Goal: Task Accomplishment & Management: Manage account settings

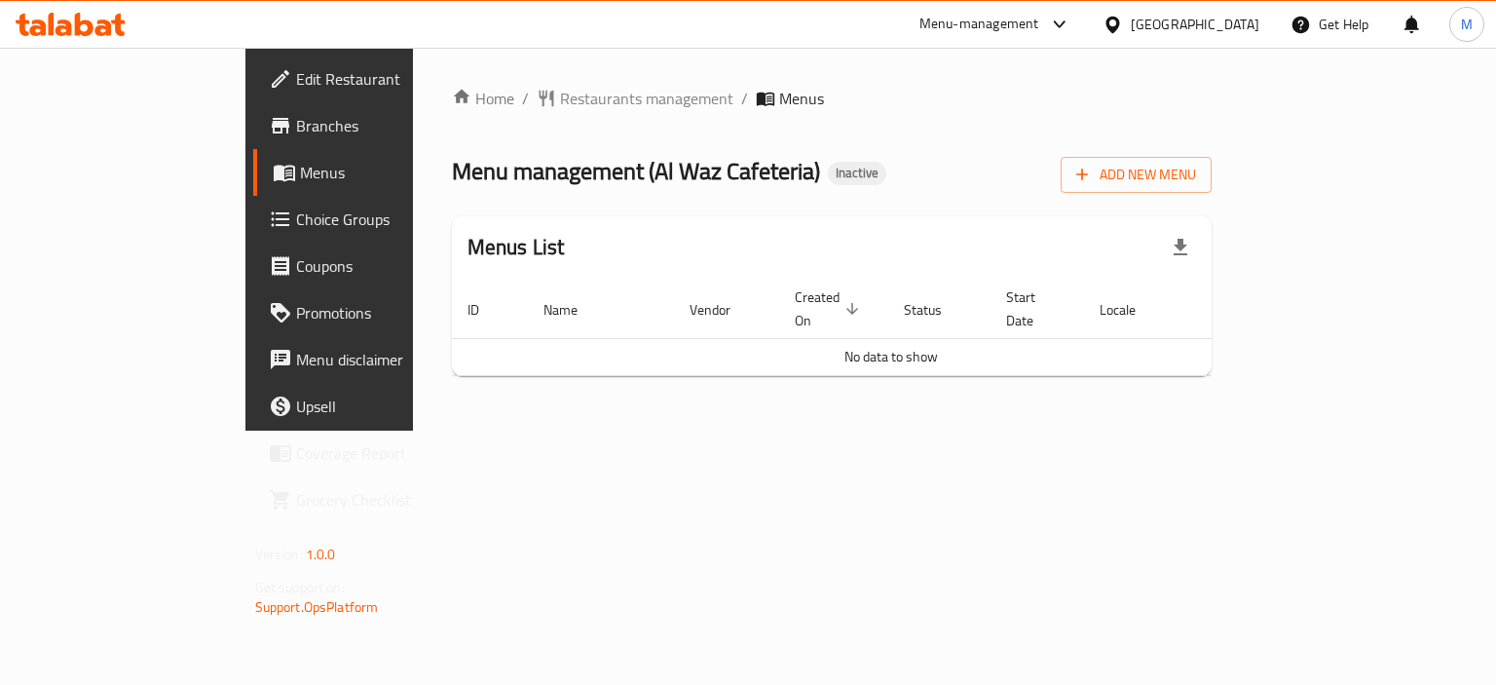
click at [296, 128] on span "Branches" at bounding box center [388, 125] width 184 height 23
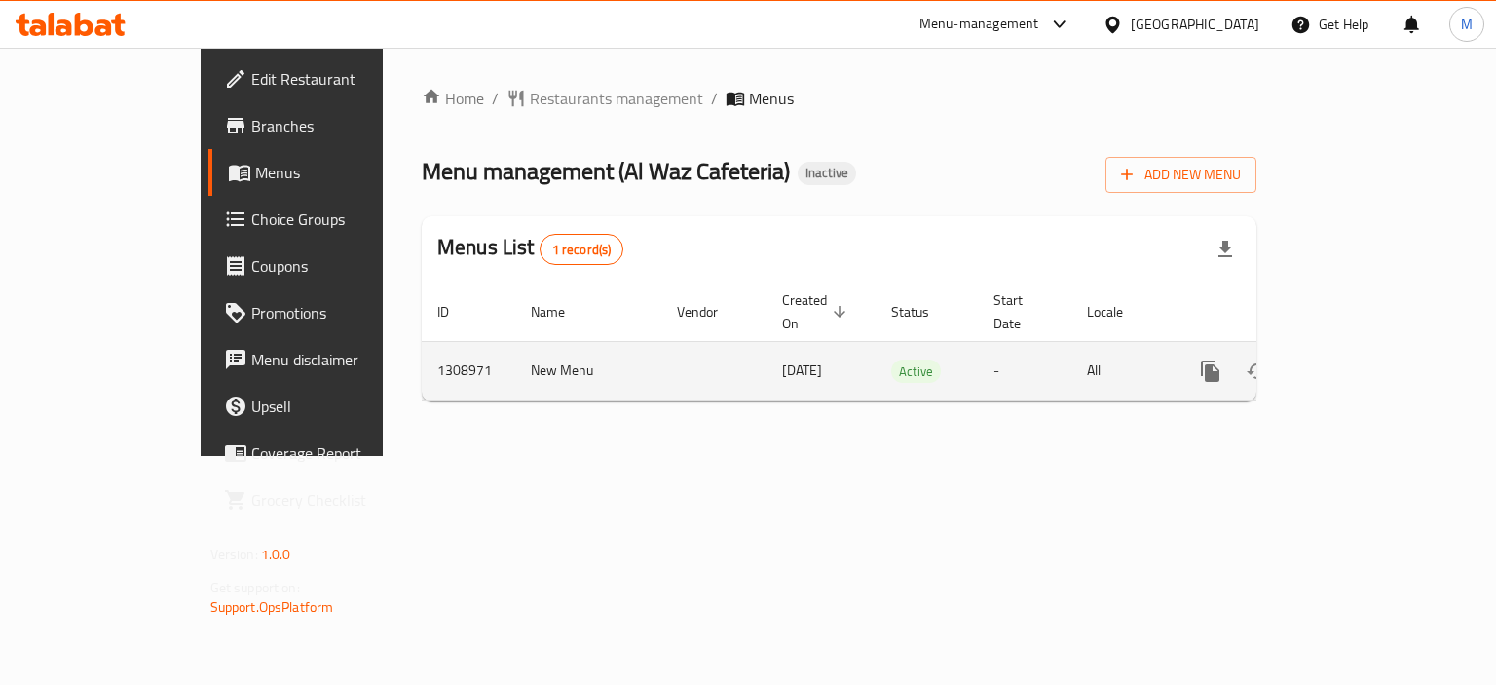
click at [1363, 359] on icon "enhanced table" at bounding box center [1350, 370] width 23 height 23
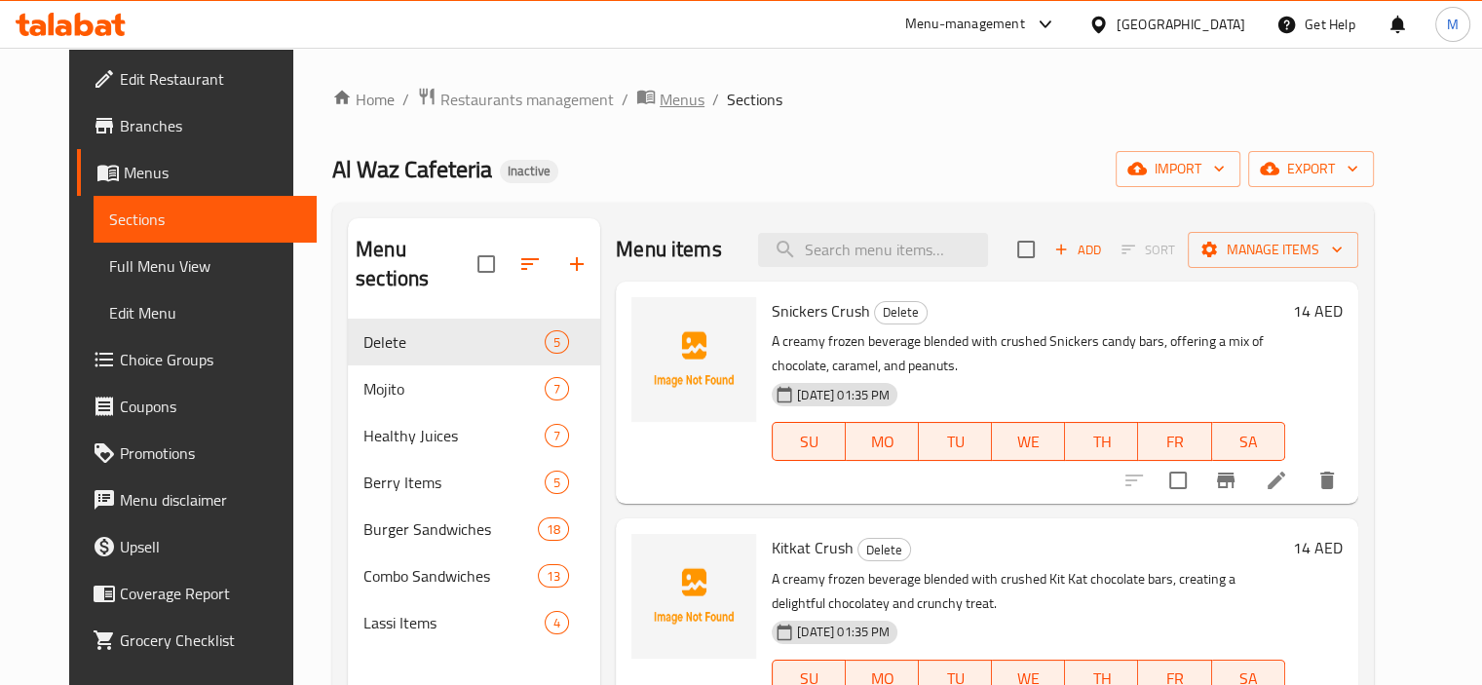
click at [659, 94] on span "Menus" at bounding box center [681, 99] width 45 height 23
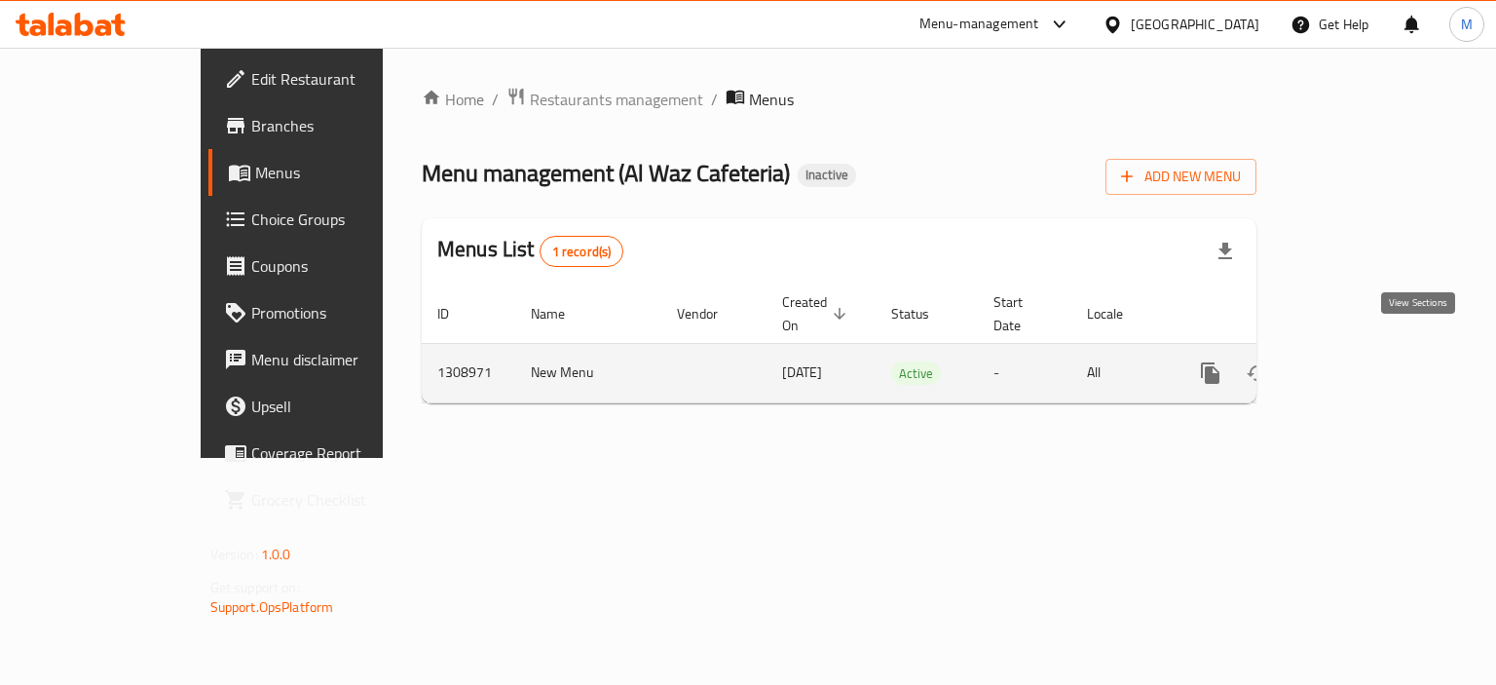
click at [1363, 361] on icon "enhanced table" at bounding box center [1350, 372] width 23 height 23
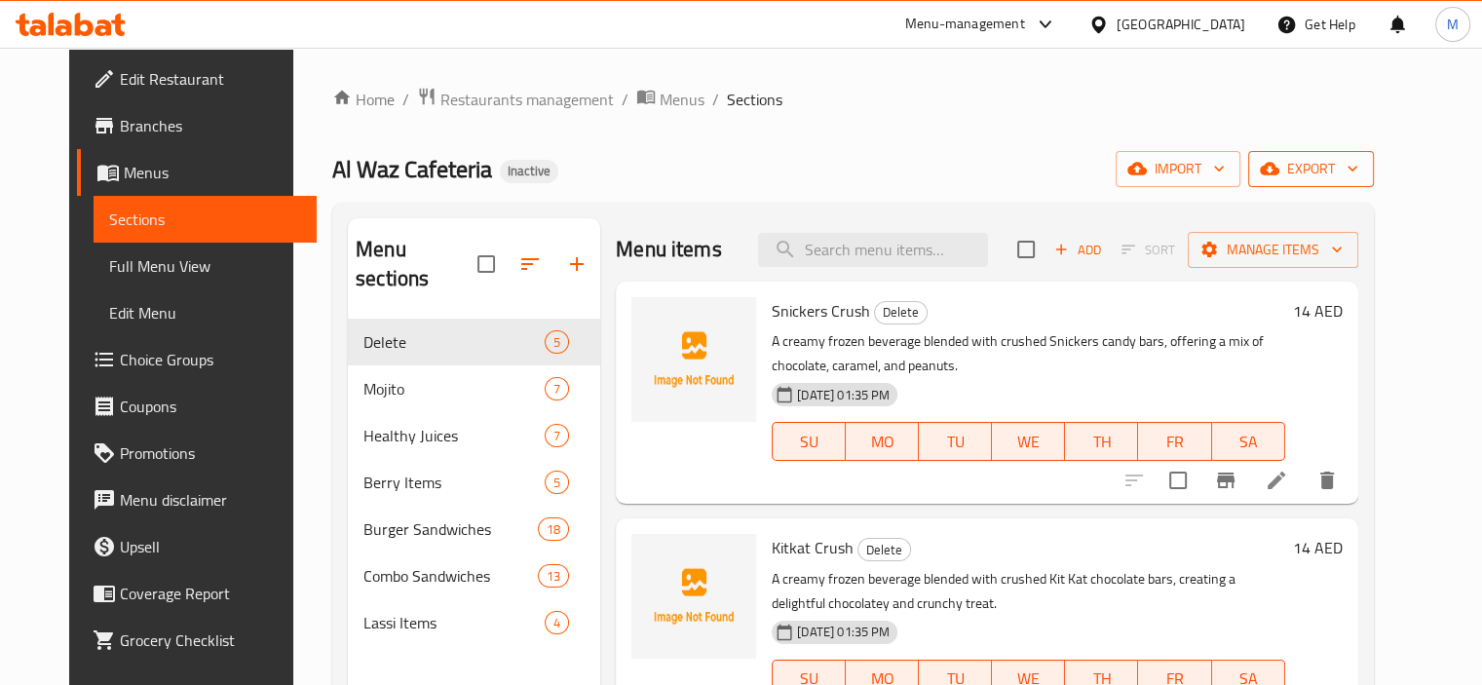
click at [1358, 164] on span "export" at bounding box center [1310, 169] width 94 height 24
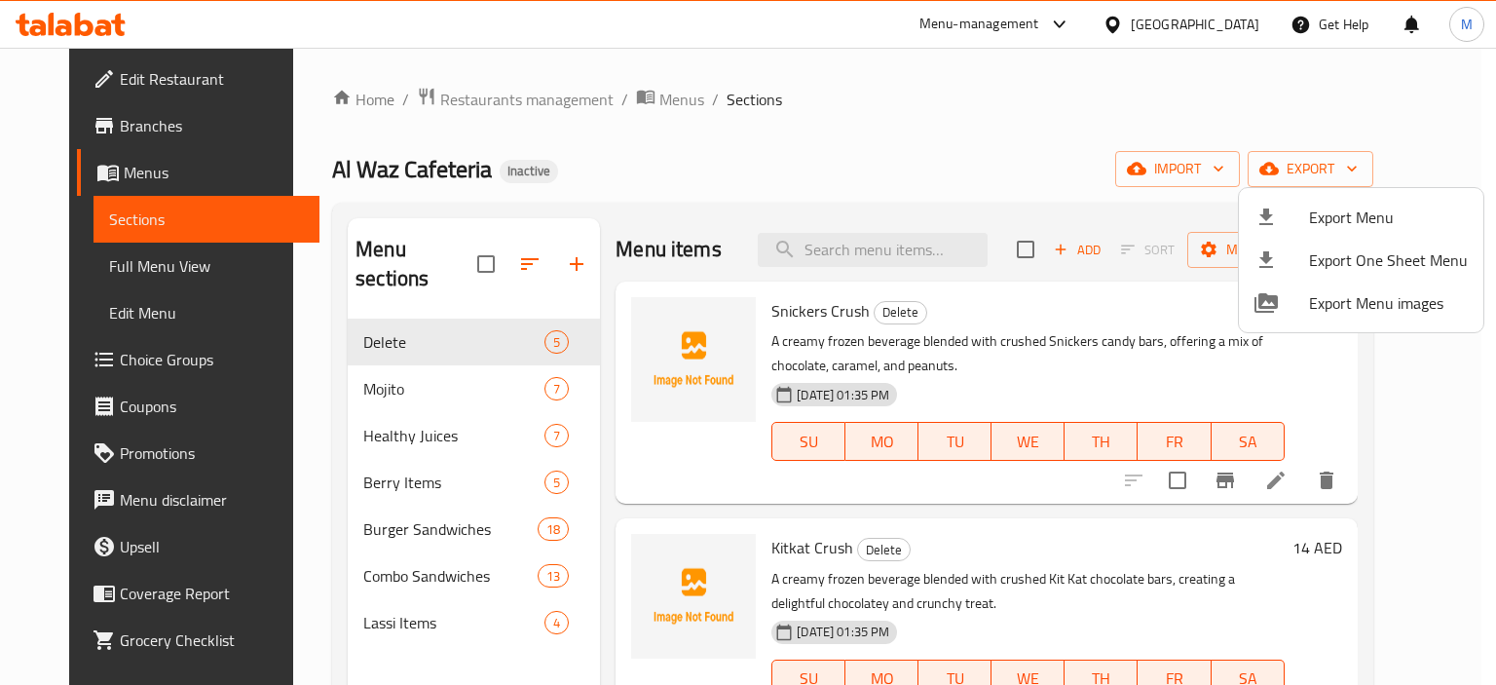
click at [1258, 181] on div at bounding box center [748, 342] width 1496 height 685
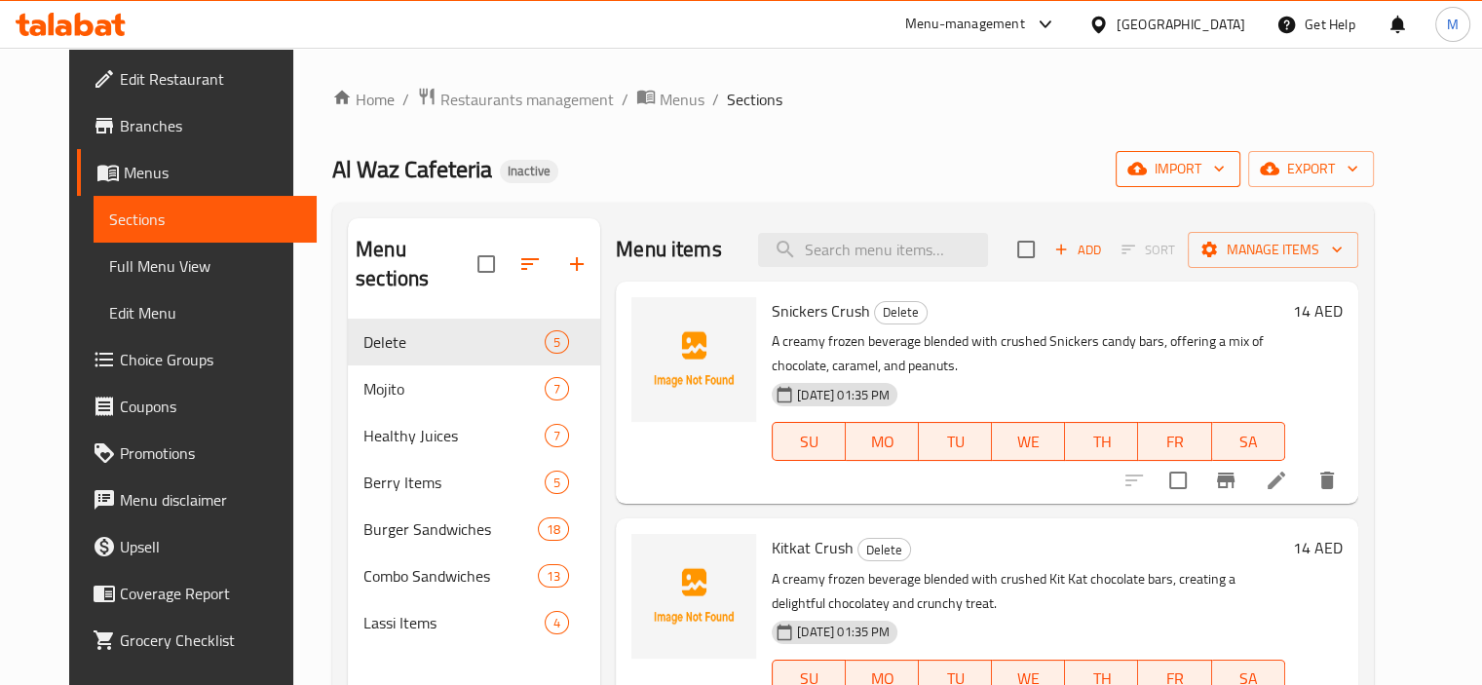
click at [1224, 169] on span "import" at bounding box center [1178, 169] width 94 height 24
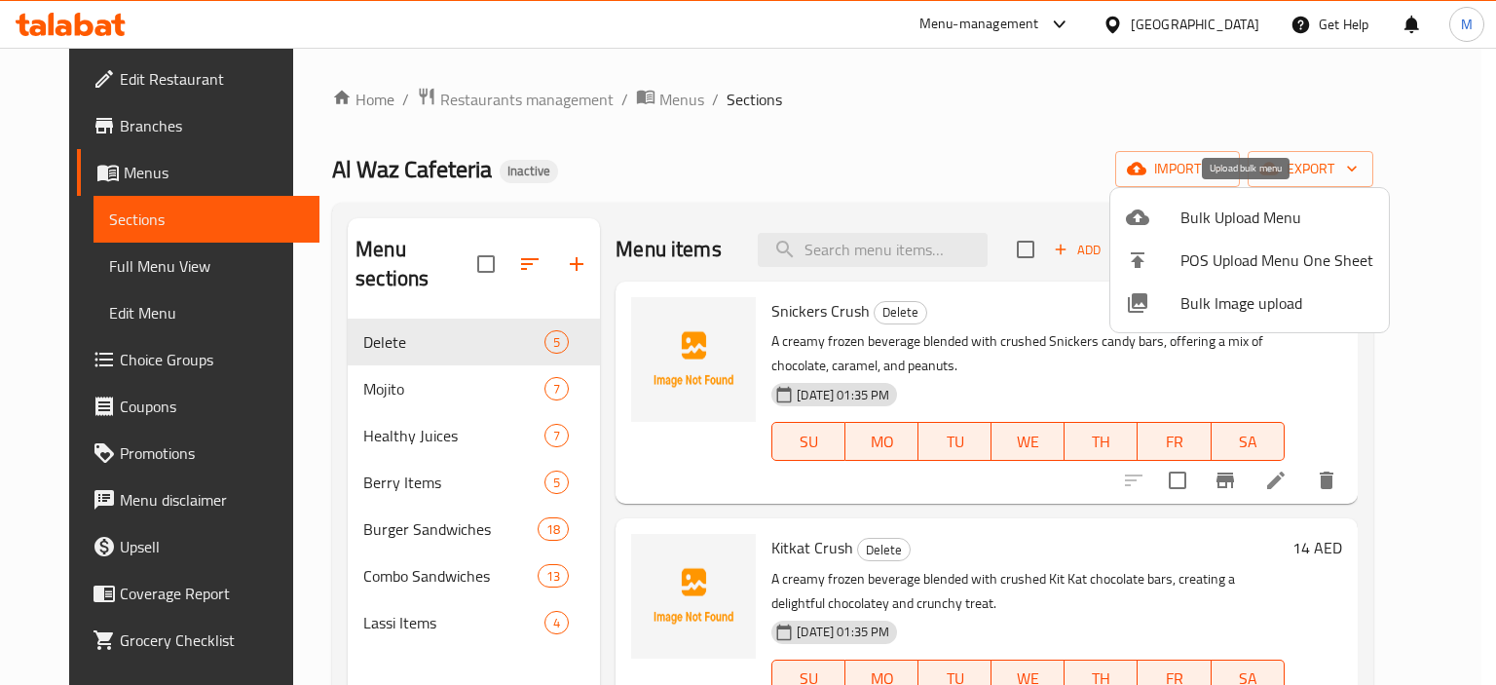
click at [1264, 217] on span "Bulk Upload Menu" at bounding box center [1277, 217] width 193 height 23
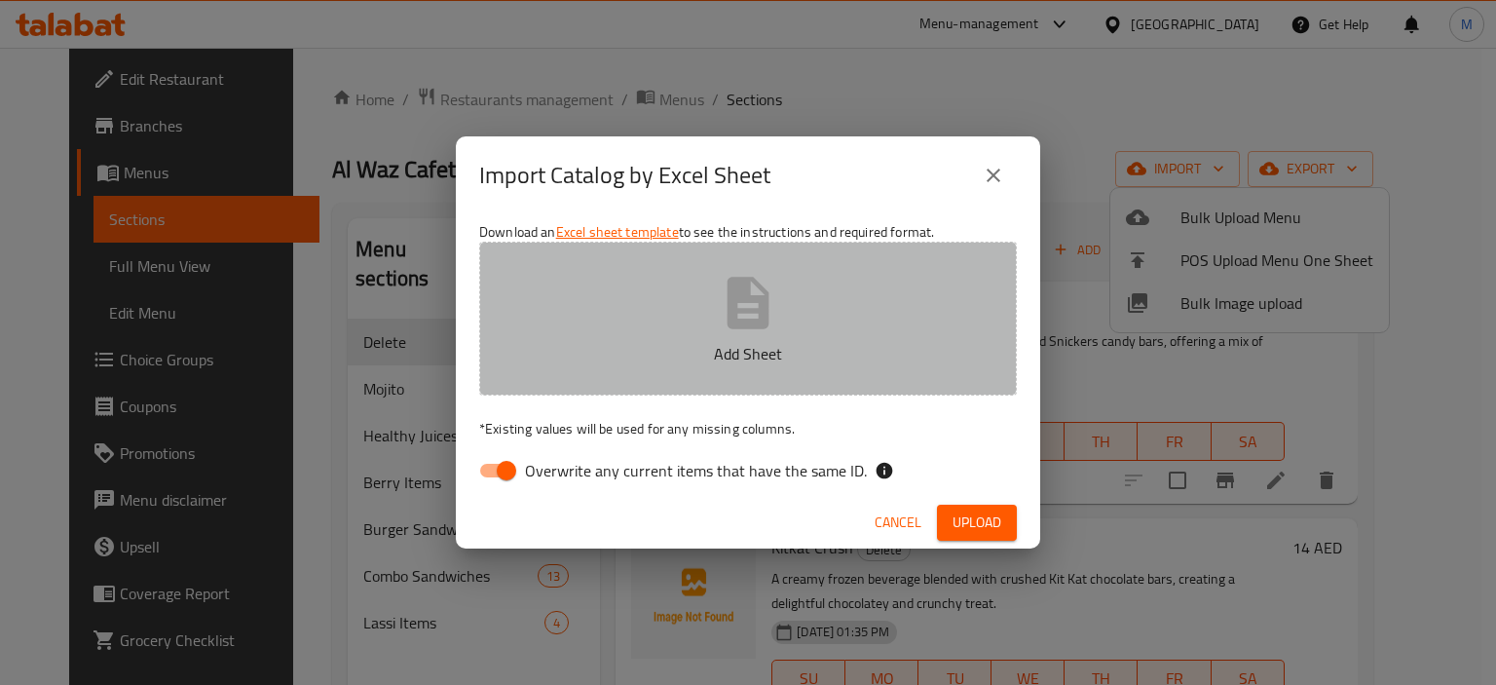
click at [830, 342] on p "Add Sheet" at bounding box center [747, 353] width 477 height 23
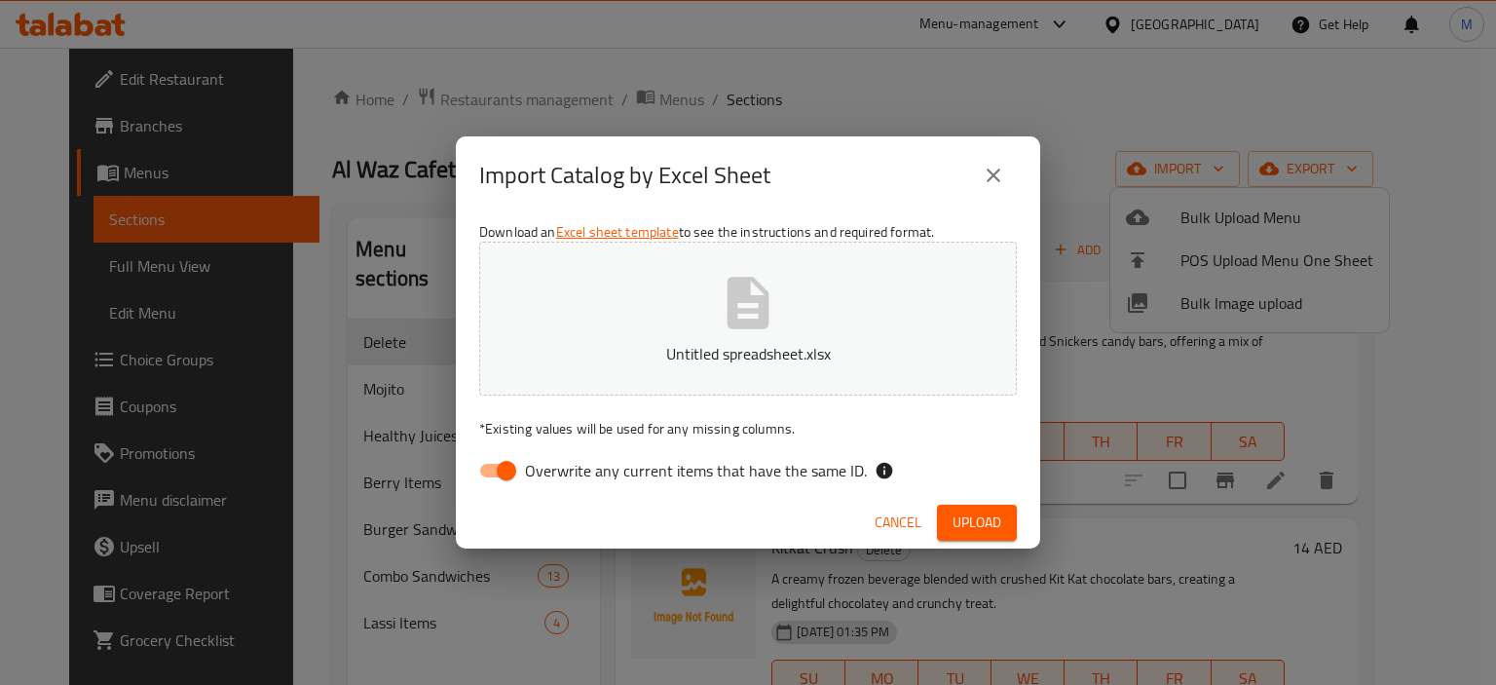
click at [756, 462] on span "Overwrite any current items that have the same ID." at bounding box center [696, 470] width 342 height 23
click at [562, 462] on input "Overwrite any current items that have the same ID." at bounding box center [506, 470] width 111 height 37
checkbox input "false"
click at [966, 517] on span "Upload" at bounding box center [977, 522] width 49 height 24
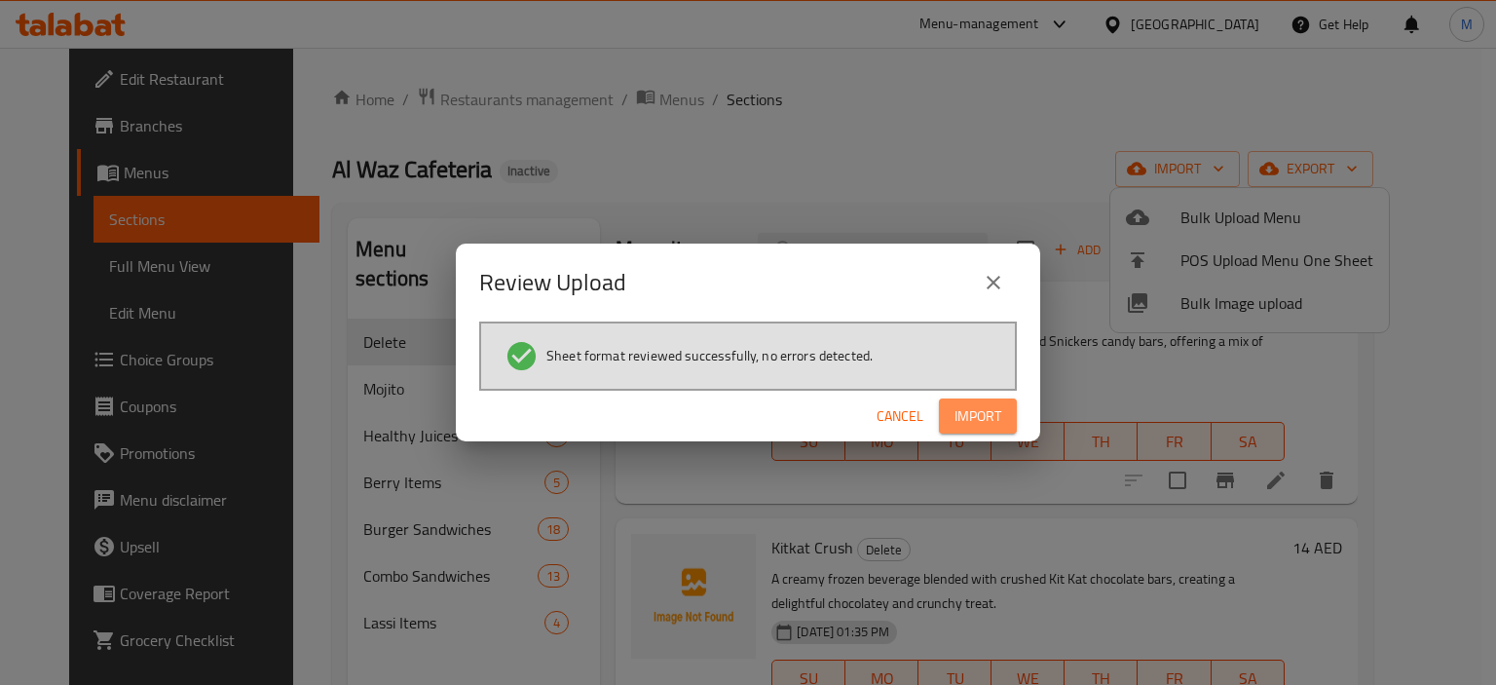
click at [966, 432] on button "Import" at bounding box center [978, 416] width 78 height 36
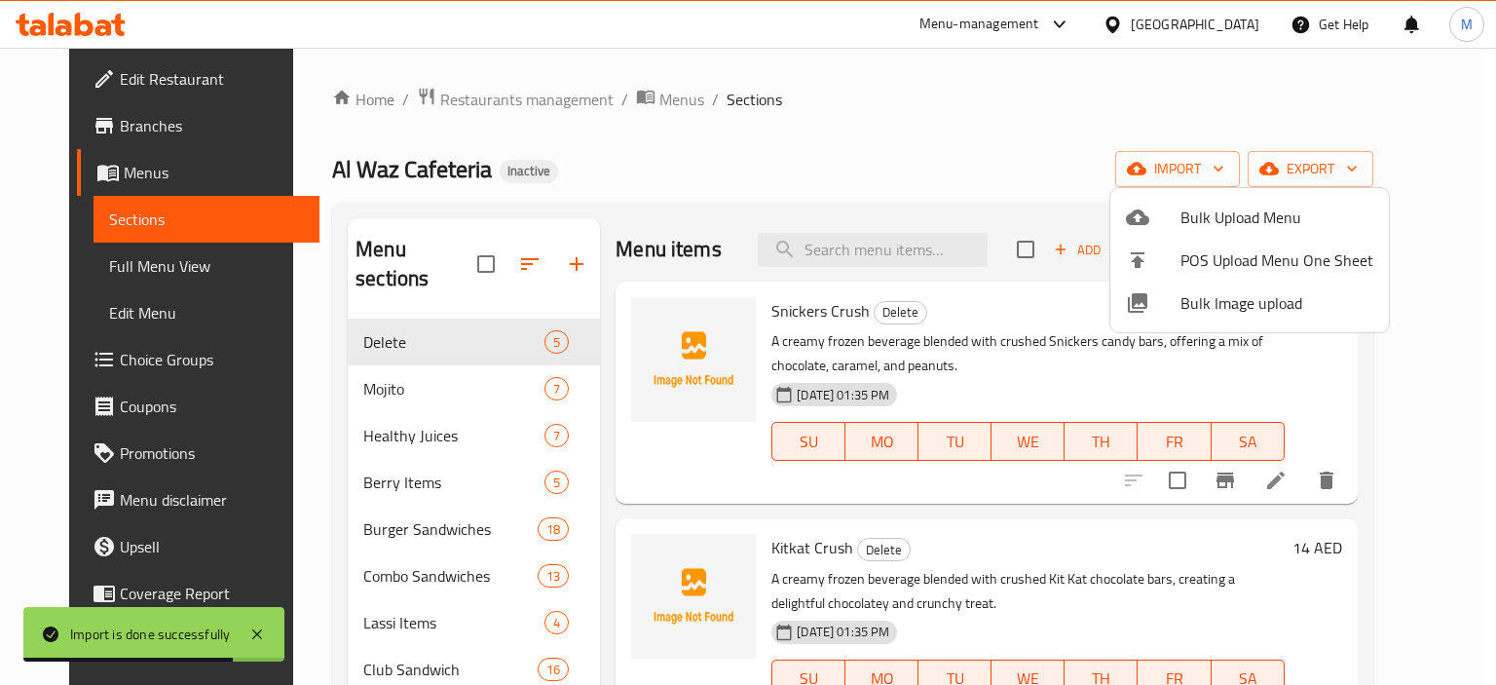
click at [810, 133] on div at bounding box center [748, 342] width 1496 height 685
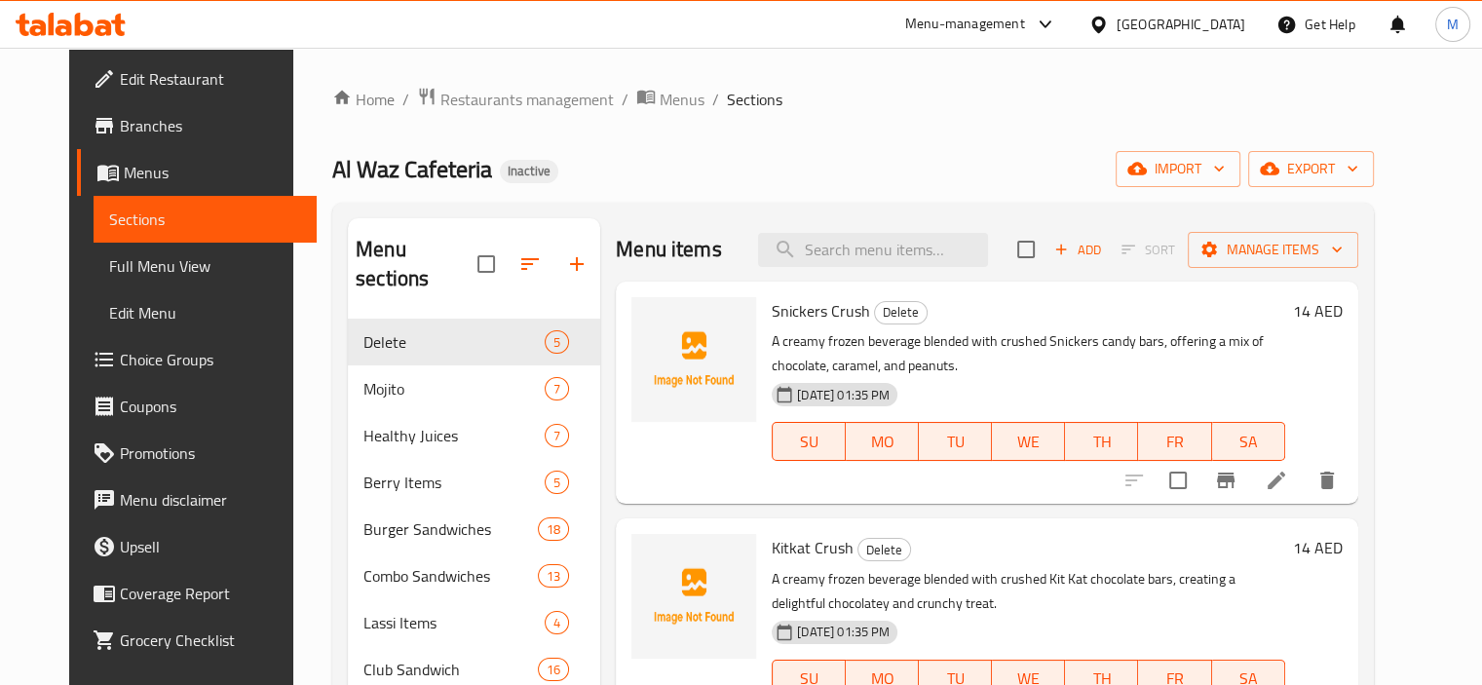
click at [768, 155] on div "Al Waz Cafeteria Inactive import export" at bounding box center [852, 169] width 1041 height 36
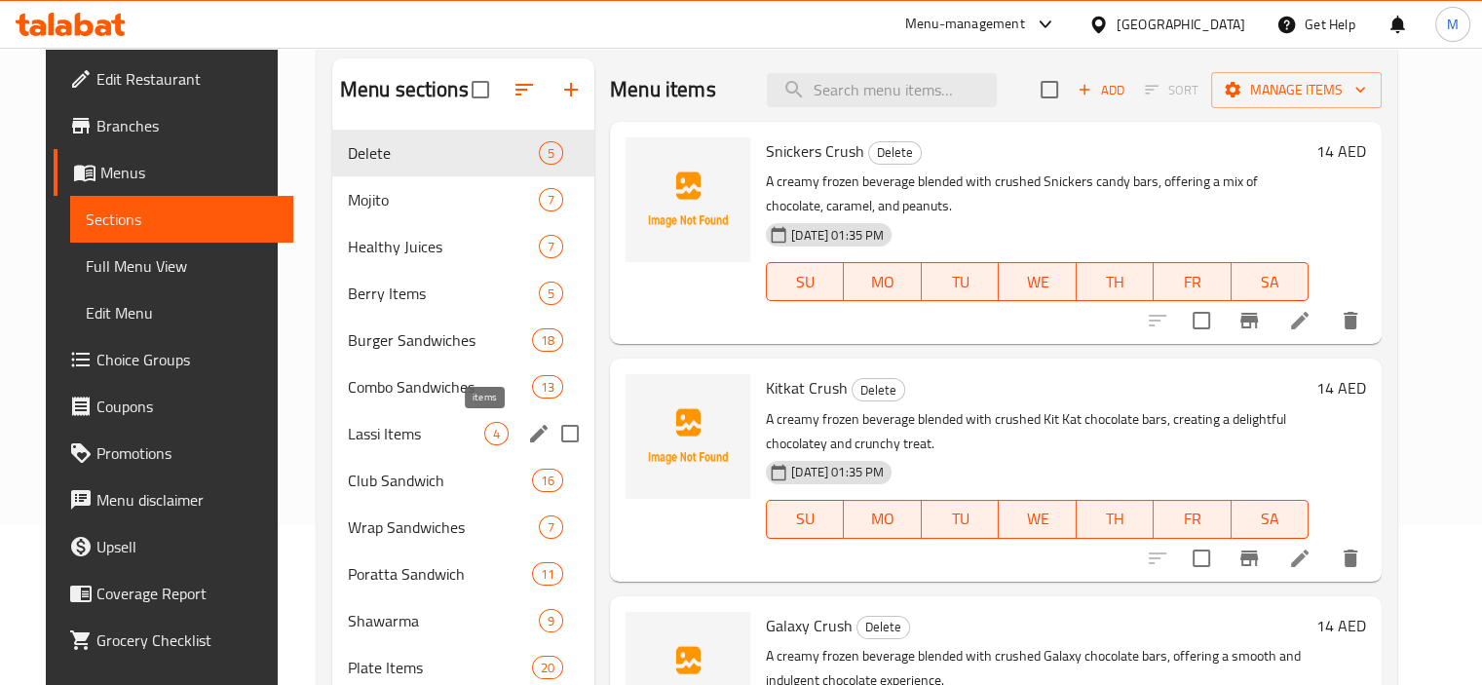
scroll to position [195, 0]
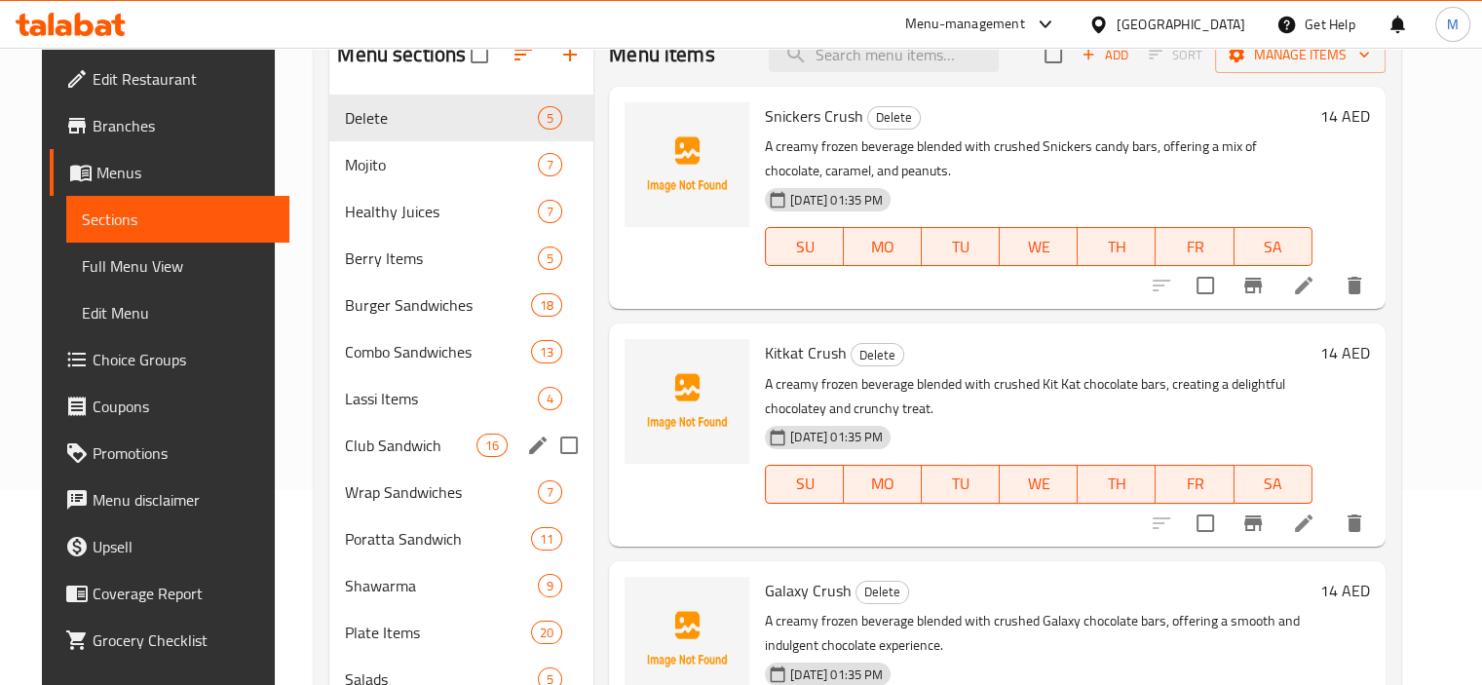
click at [551, 440] on input "Menu sections" at bounding box center [568, 445] width 41 height 41
checkbox input "true"
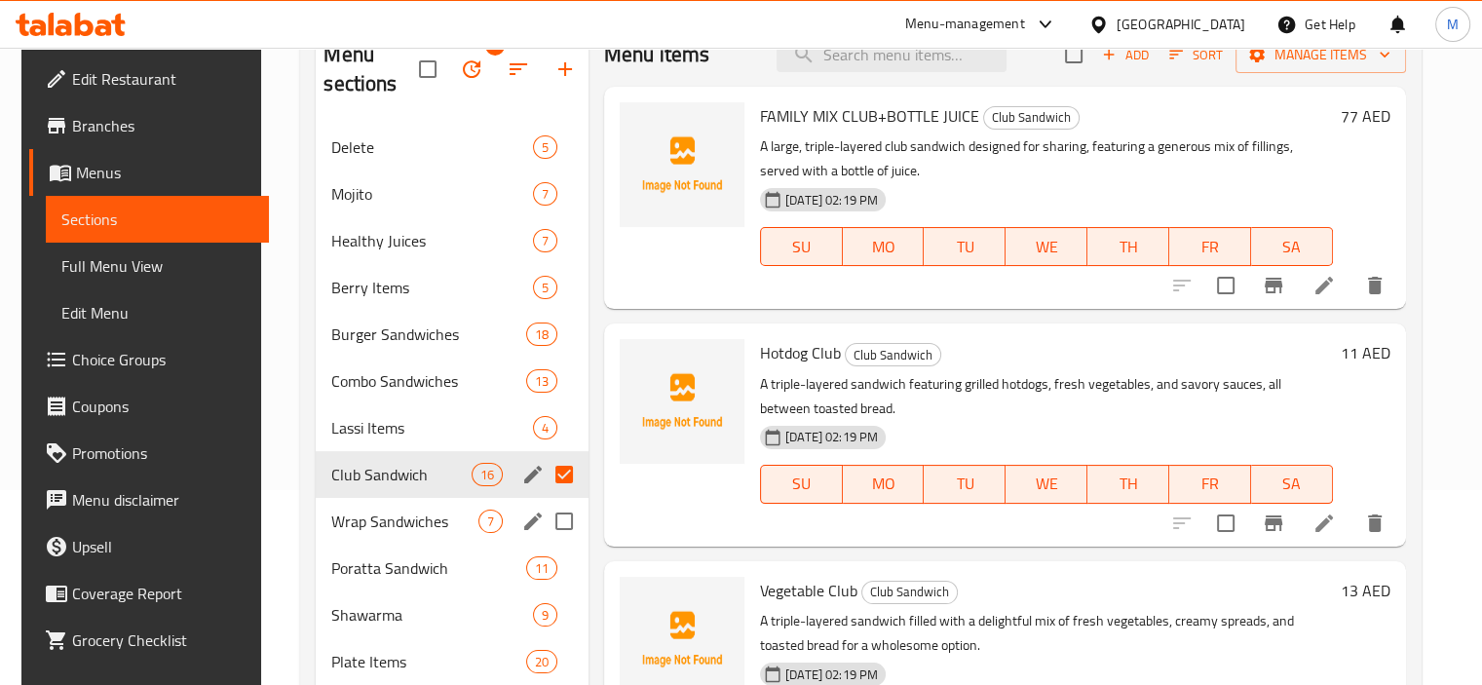
click at [551, 511] on input "Menu sections" at bounding box center [564, 521] width 41 height 41
checkbox input "true"
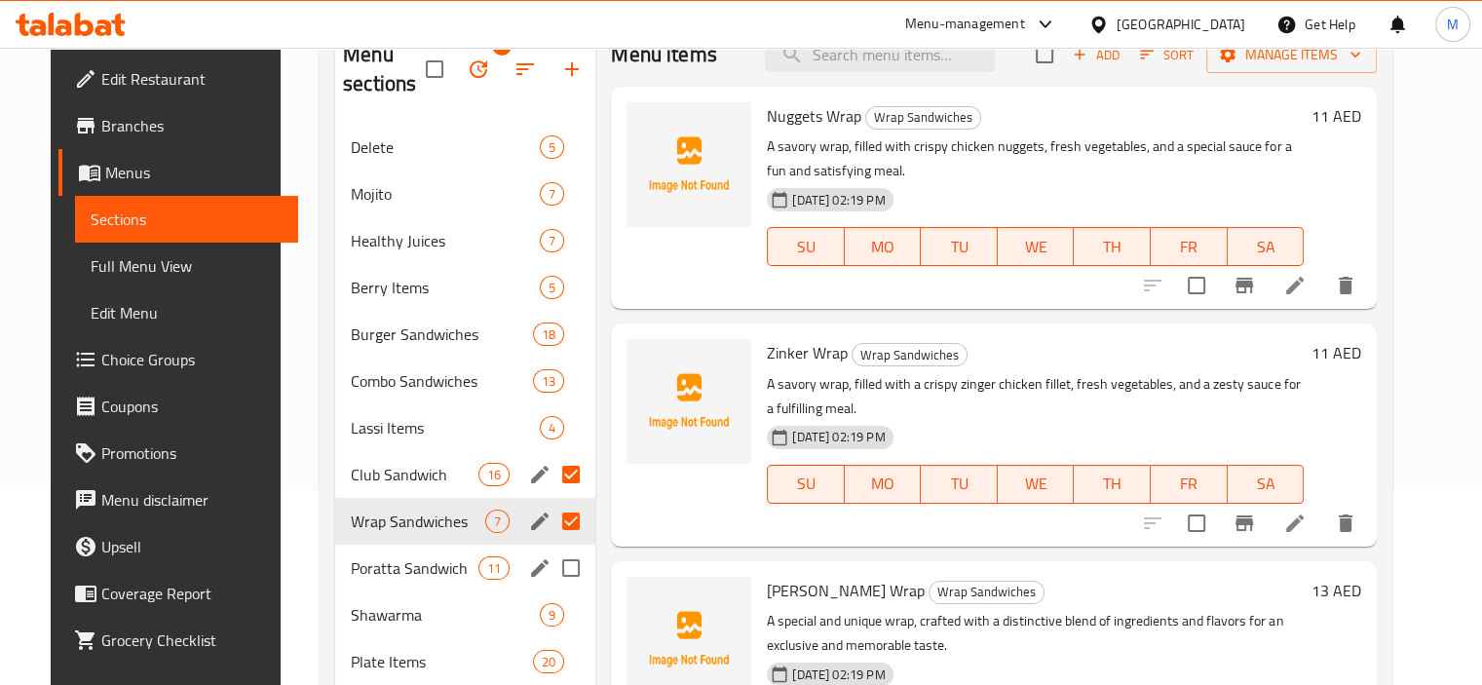
click at [551, 568] on input "Menu sections" at bounding box center [570, 567] width 41 height 41
checkbox input "true"
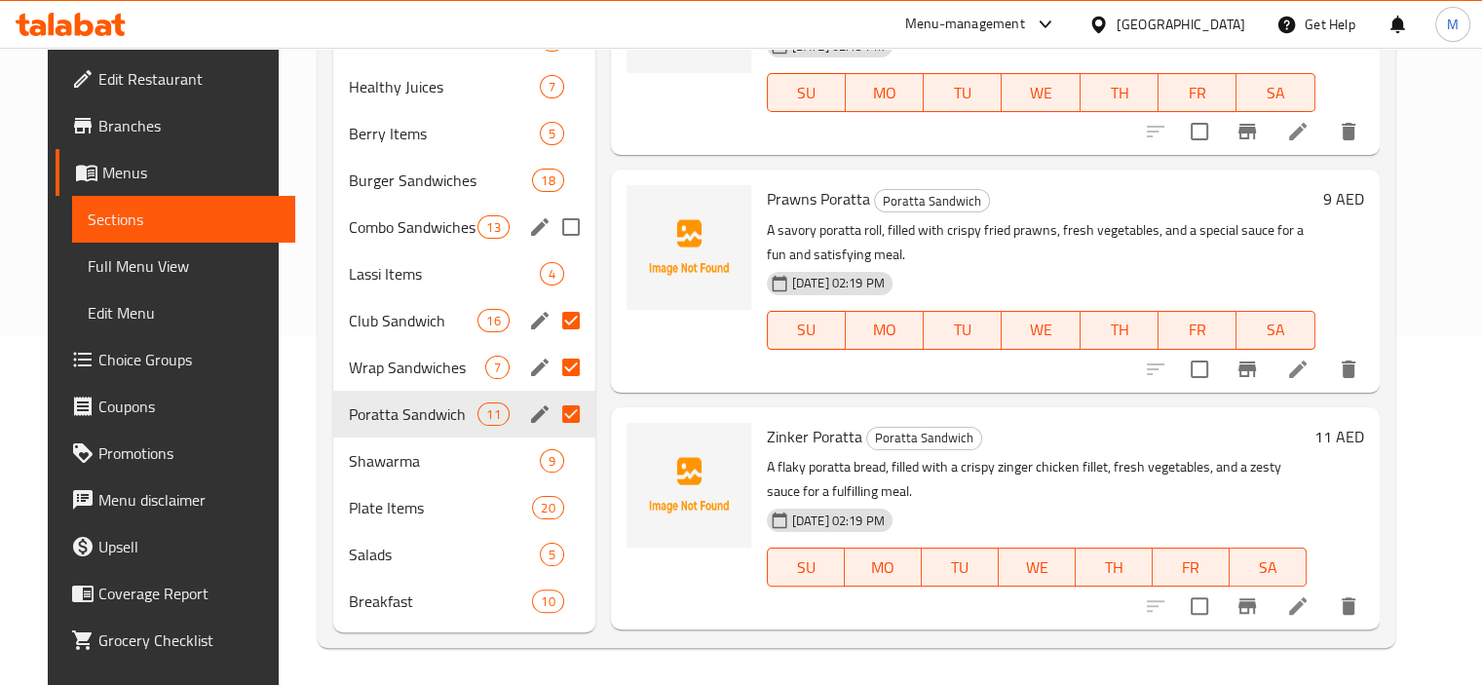
scroll to position [351, 0]
click at [563, 454] on input "Menu sections" at bounding box center [570, 458] width 41 height 41
checkbox input "true"
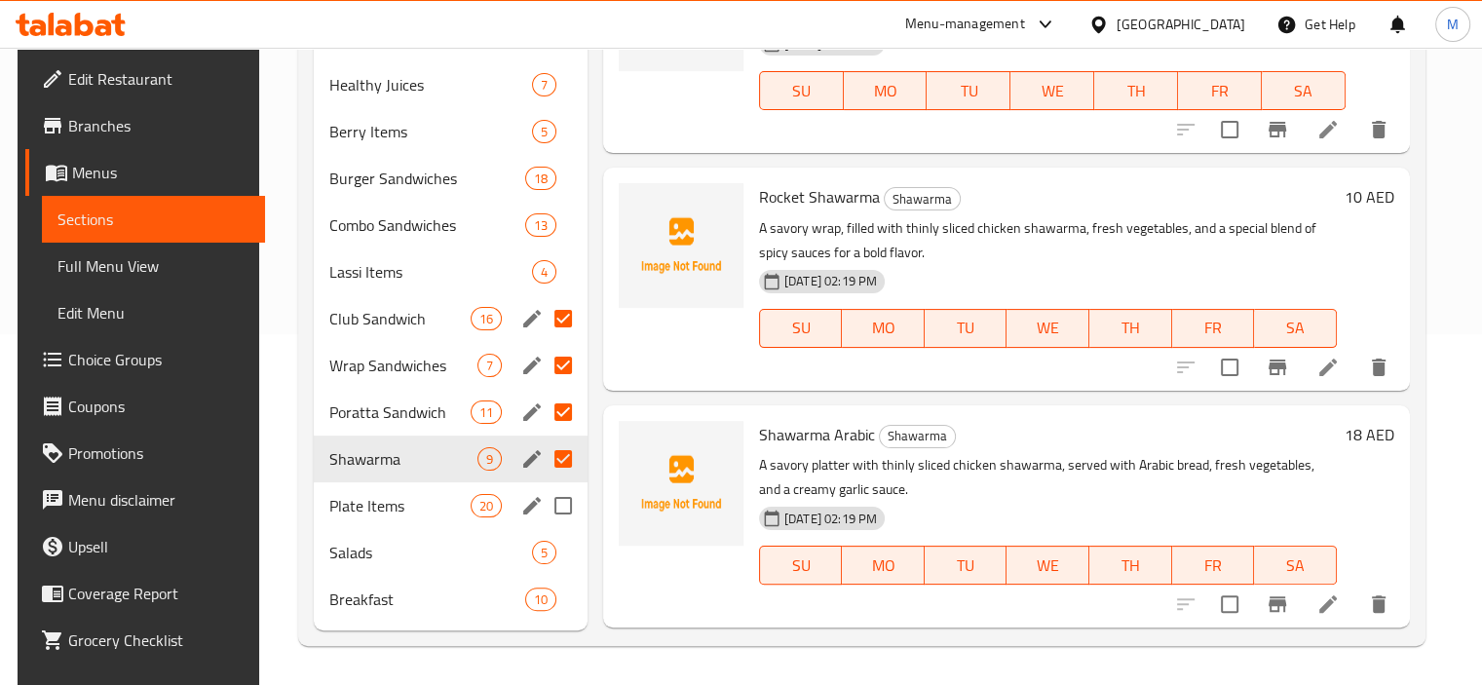
click at [569, 506] on input "Menu sections" at bounding box center [563, 505] width 41 height 41
checkbox input "true"
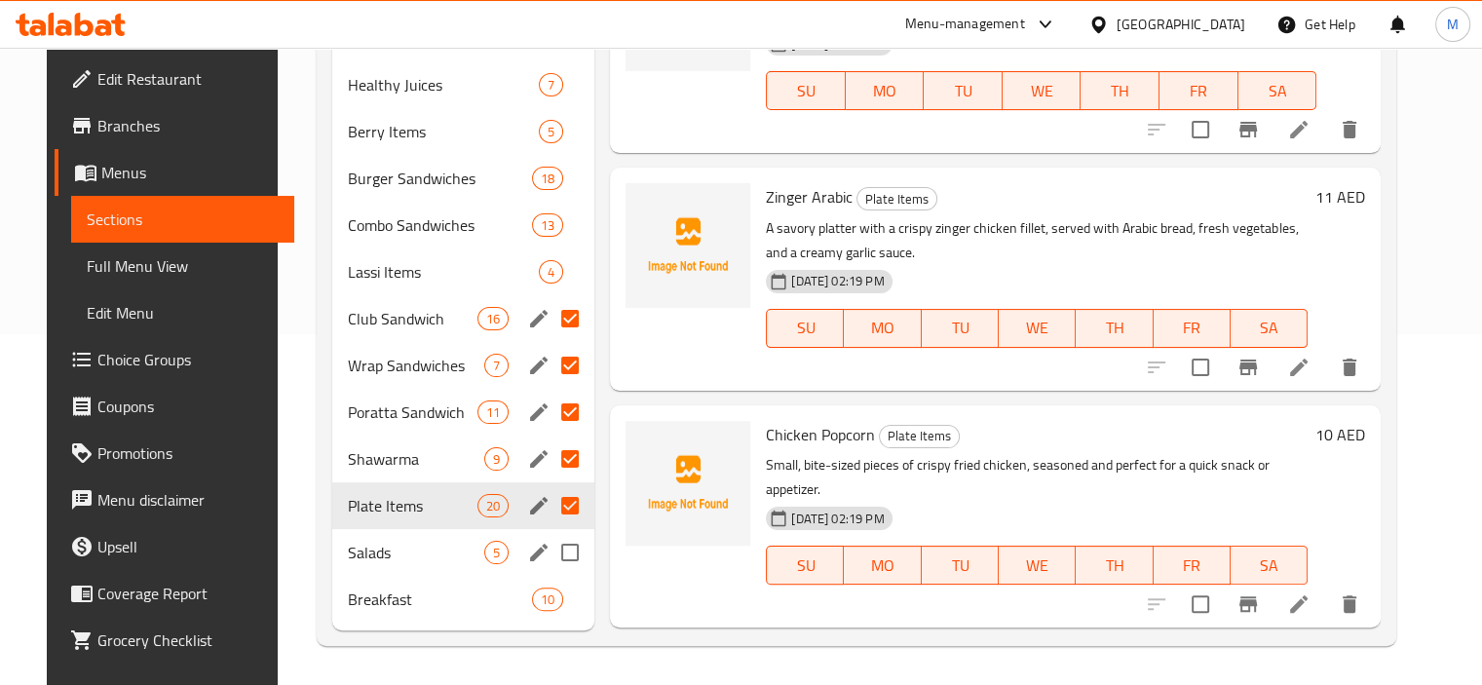
click at [563, 555] on input "Menu sections" at bounding box center [569, 552] width 41 height 41
checkbox input "true"
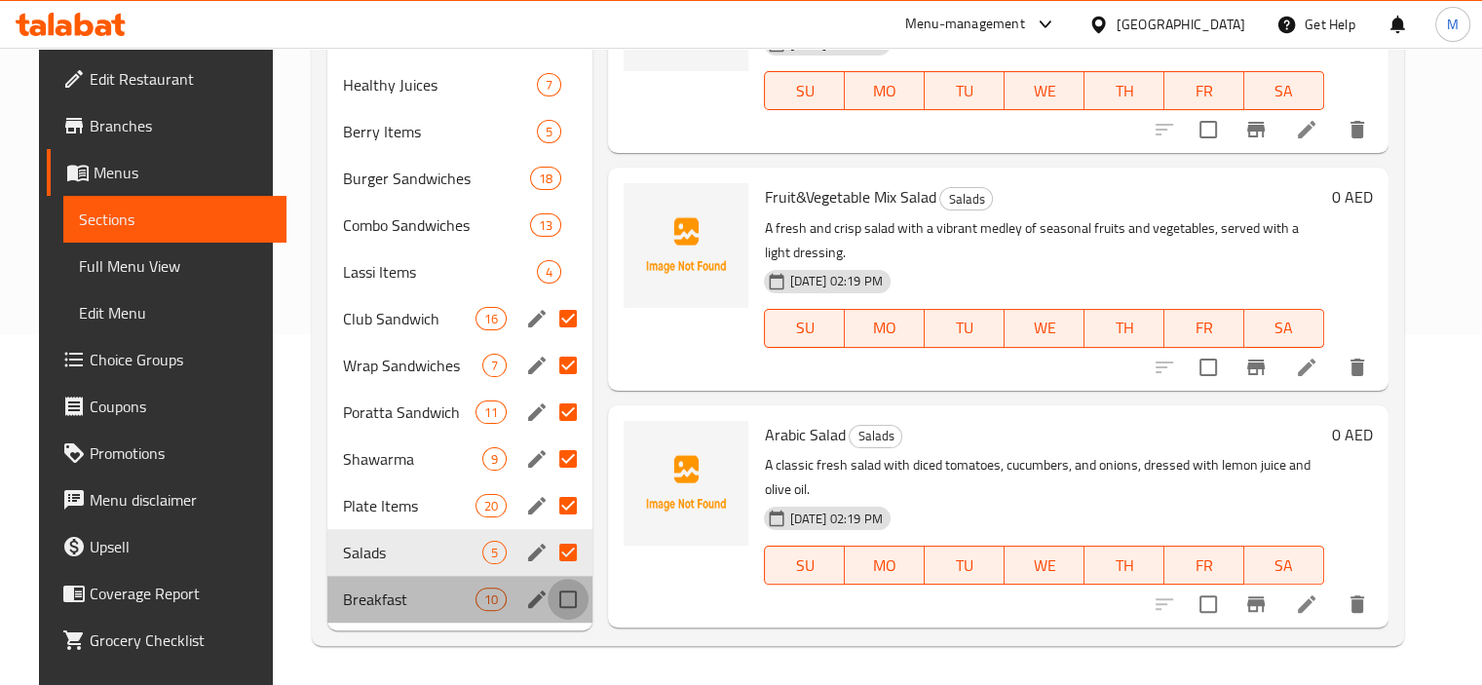
click at [556, 600] on input "Menu sections" at bounding box center [567, 599] width 41 height 41
checkbox input "true"
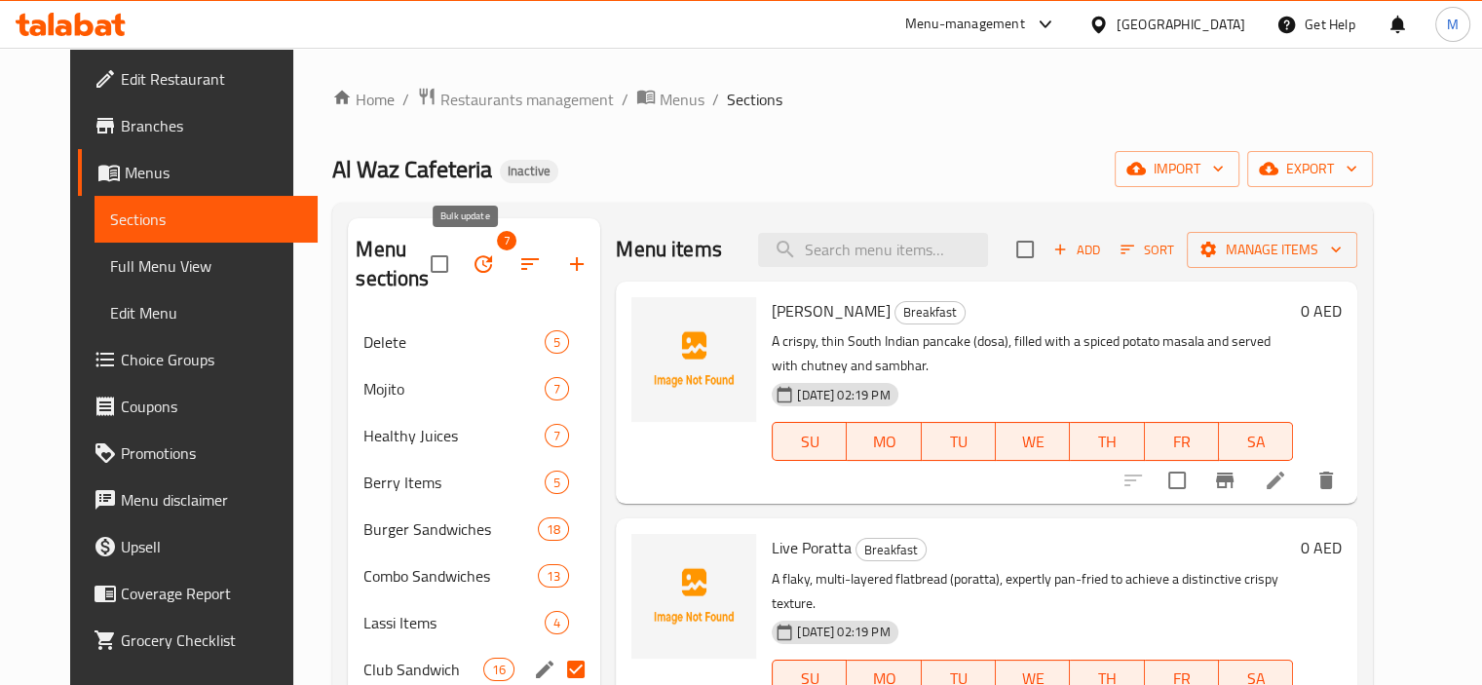
click at [482, 267] on button "button" at bounding box center [483, 264] width 47 height 47
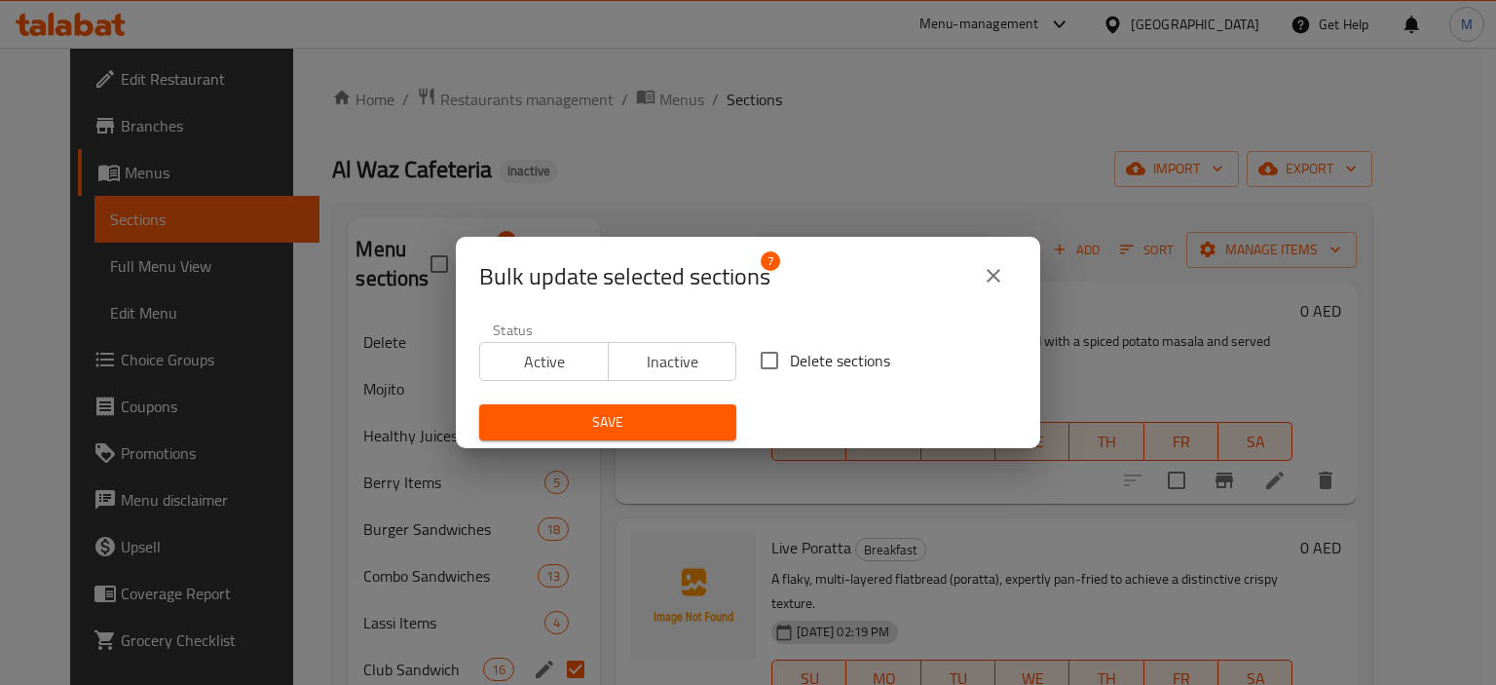
click at [822, 353] on span "Delete sections" at bounding box center [840, 360] width 100 height 23
click at [790, 353] on input "Delete sections" at bounding box center [769, 360] width 41 height 41
checkbox input "true"
click at [622, 420] on span "Save" at bounding box center [608, 422] width 226 height 24
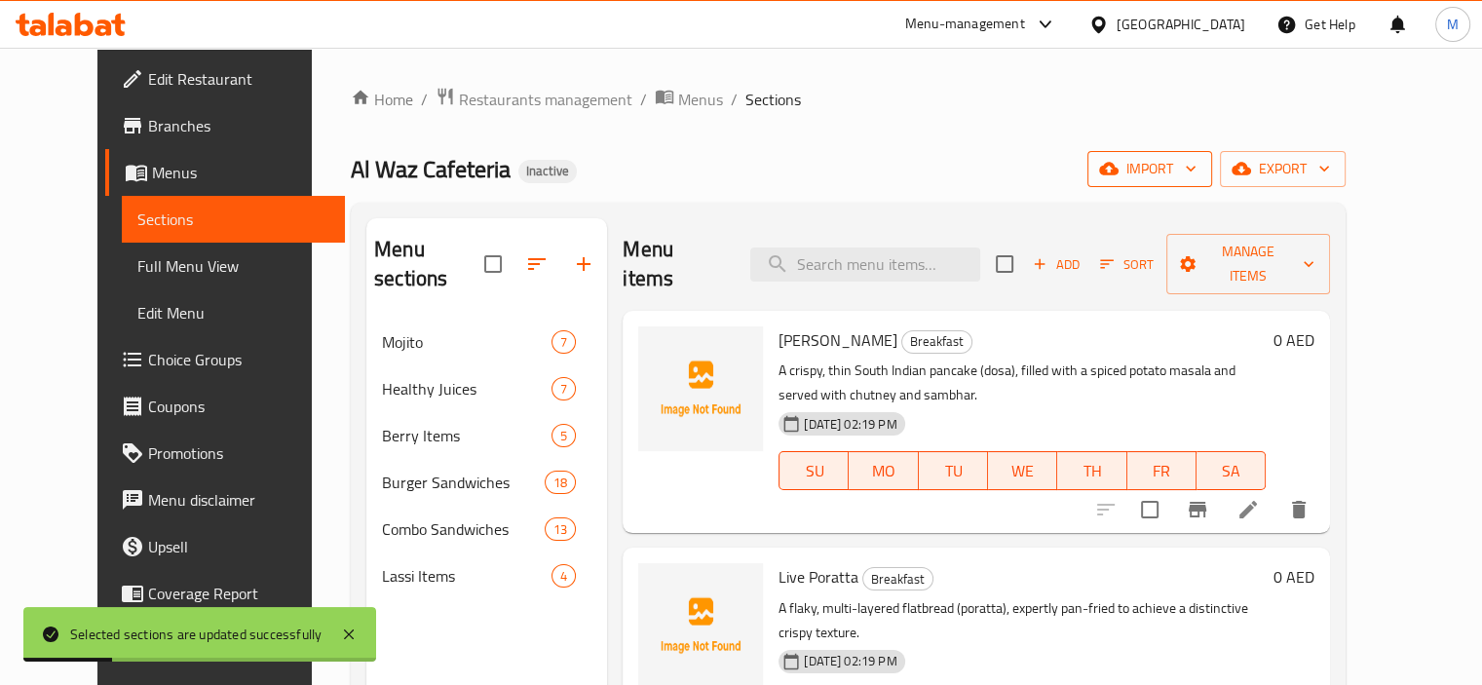
click at [1196, 172] on span "import" at bounding box center [1150, 169] width 94 height 24
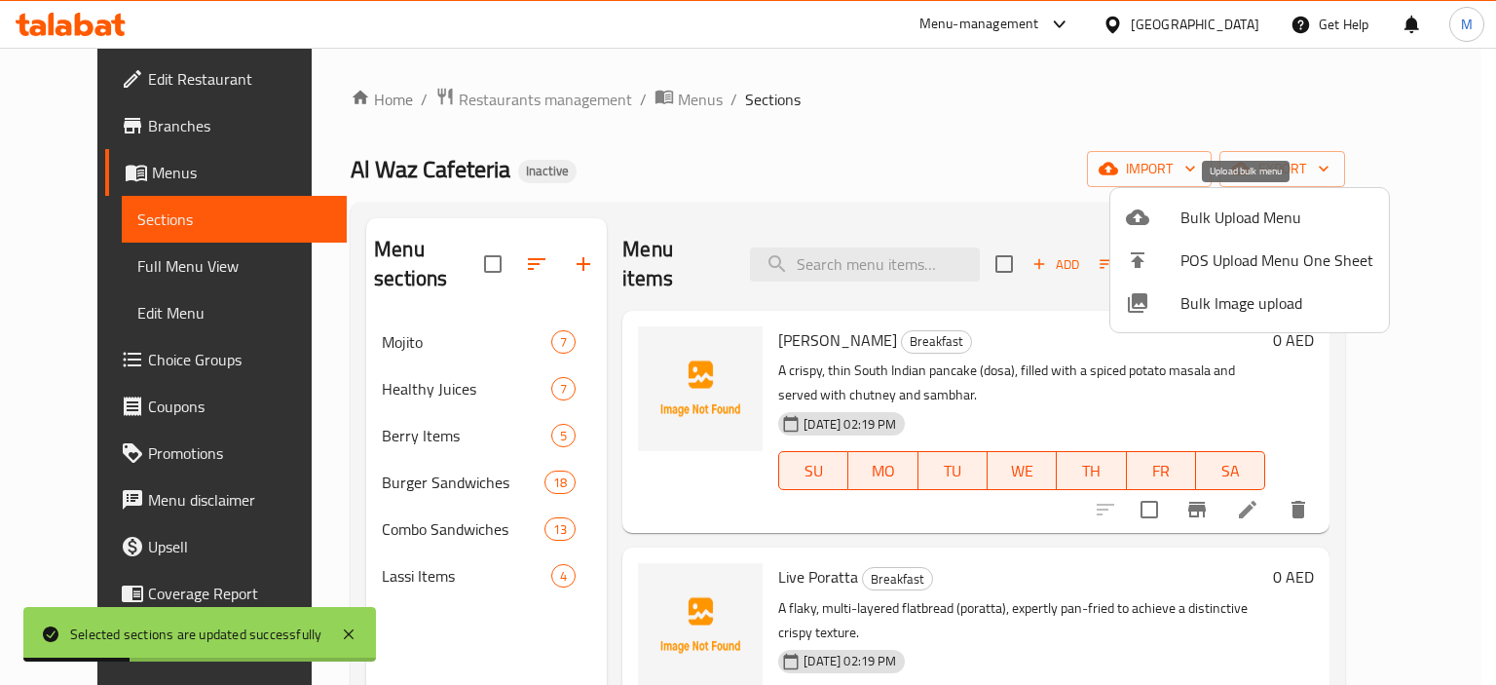
click at [1130, 206] on icon at bounding box center [1137, 217] width 23 height 23
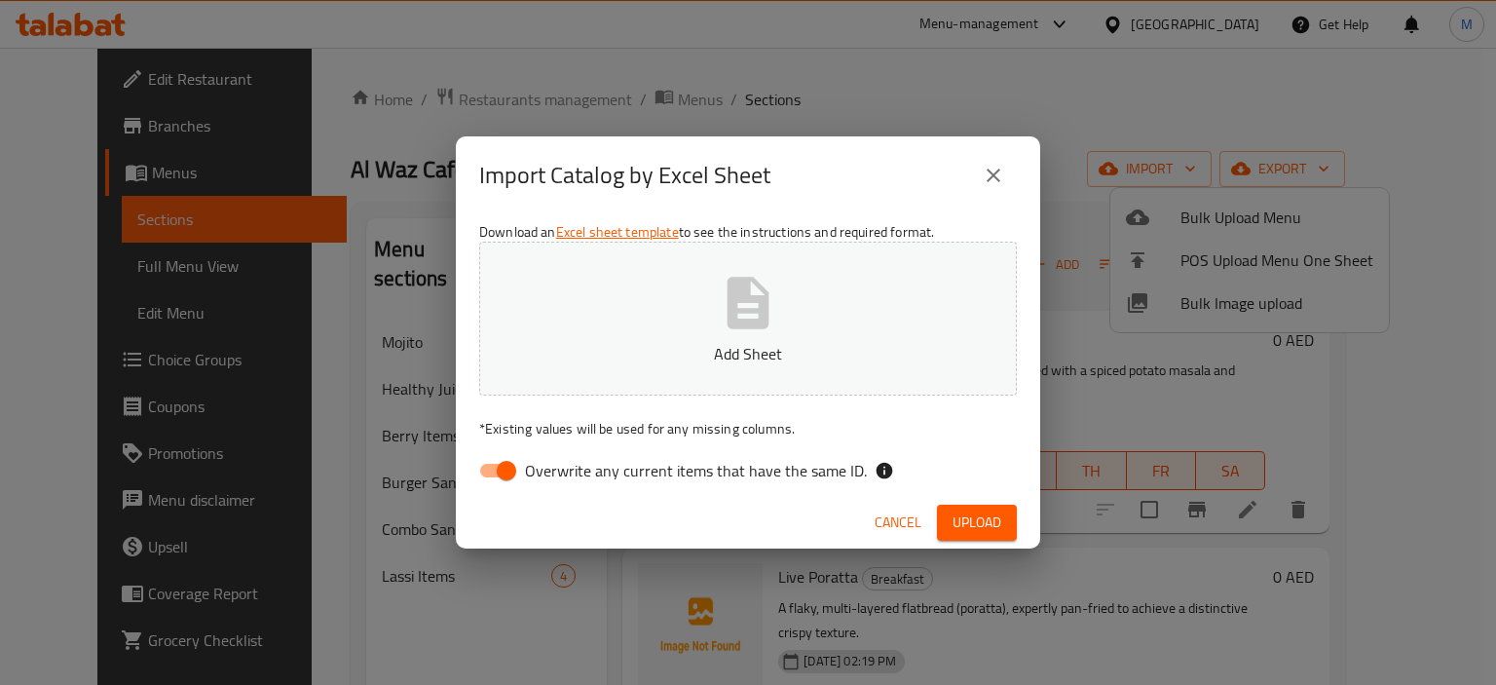
click at [885, 518] on span "Cancel" at bounding box center [898, 522] width 47 height 24
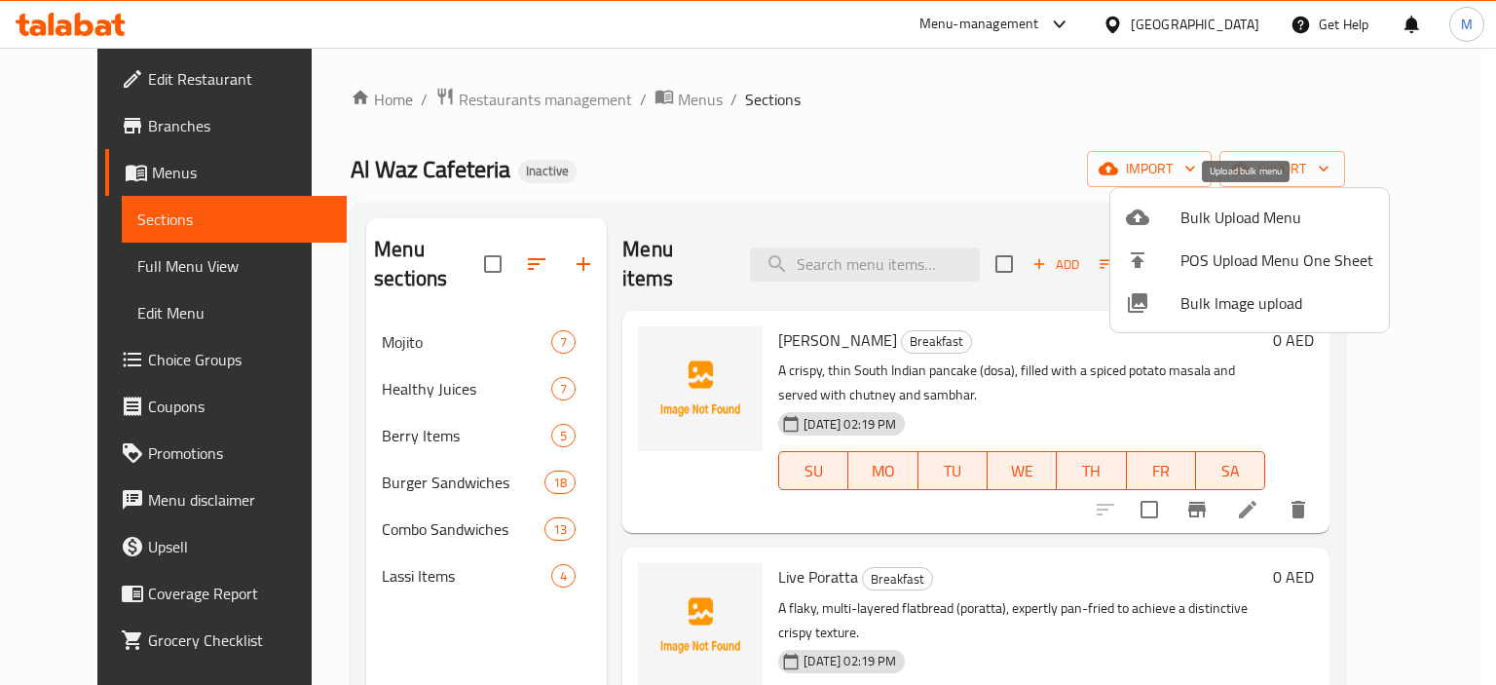
click at [1241, 228] on span "Bulk Upload Menu" at bounding box center [1277, 217] width 193 height 23
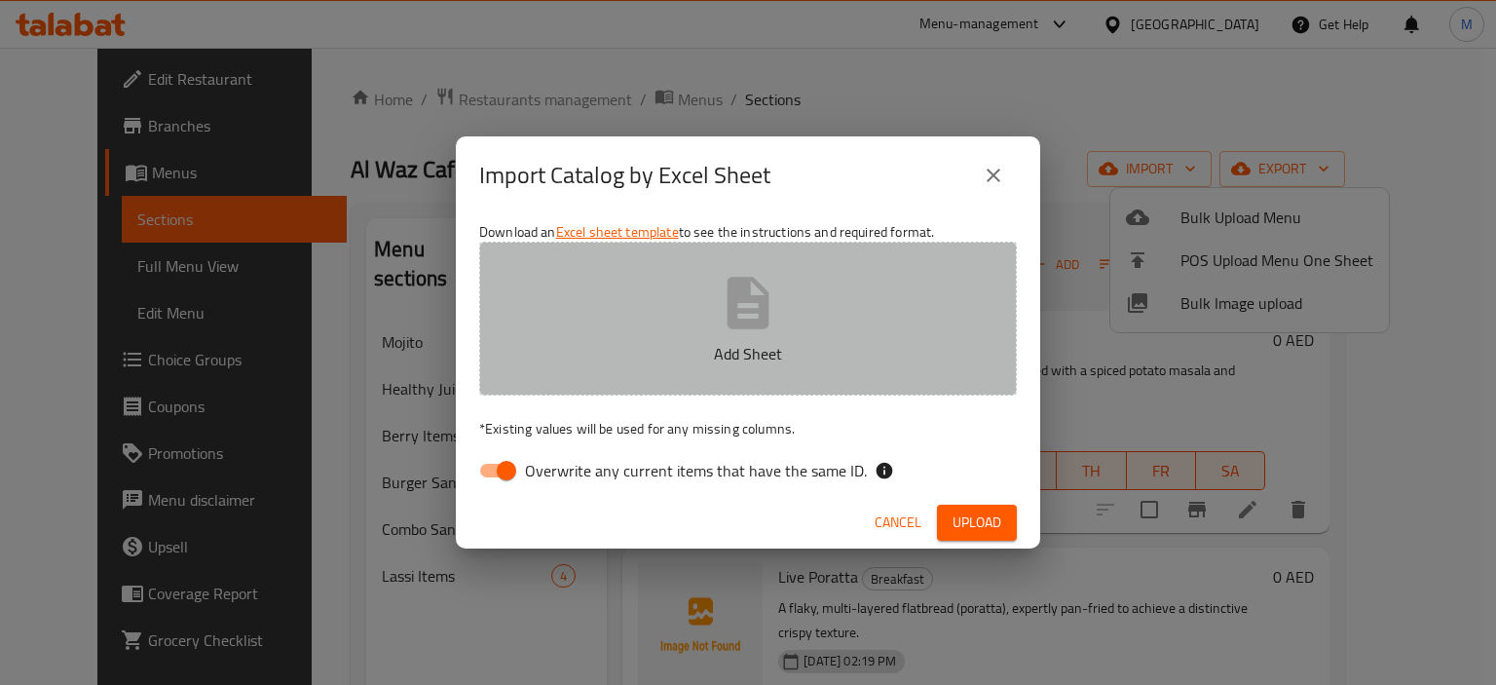
click at [750, 293] on icon "button" at bounding box center [749, 303] width 42 height 52
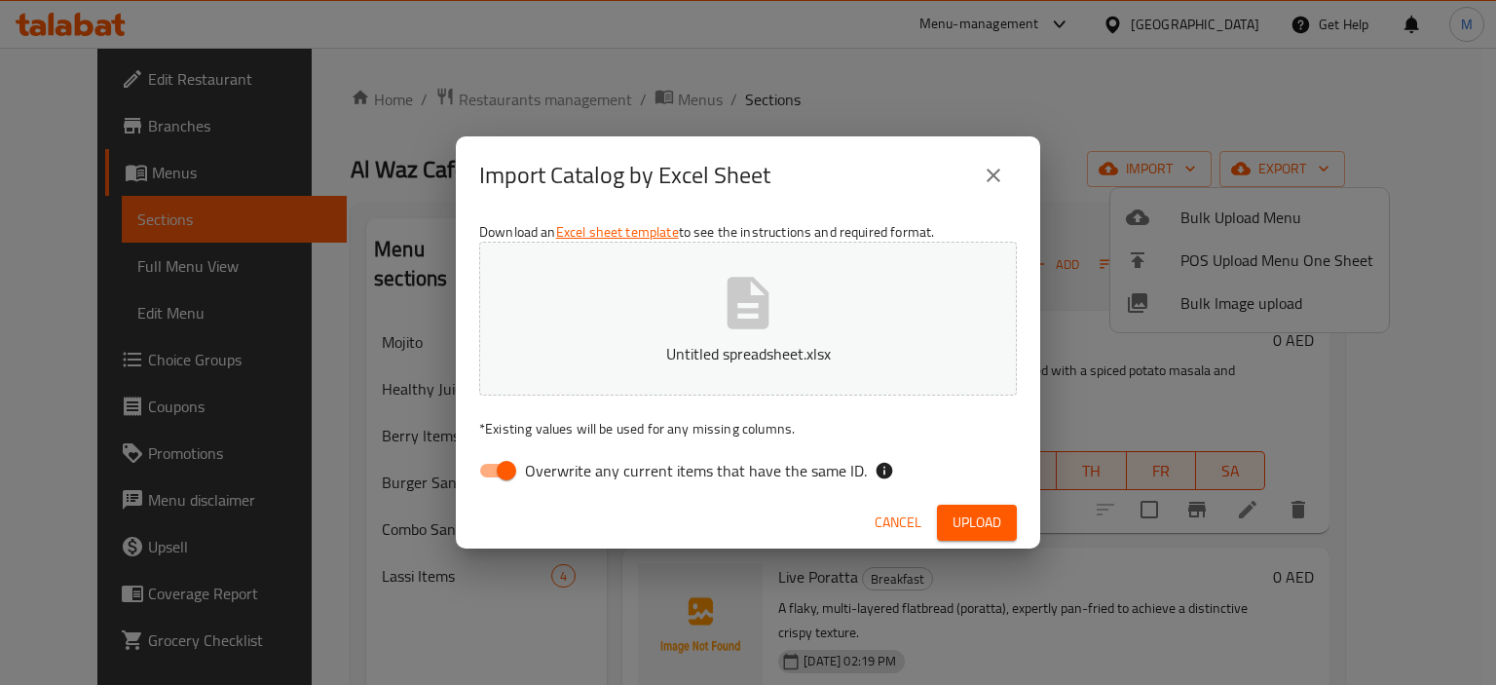
click at [749, 466] on span "Overwrite any current items that have the same ID." at bounding box center [696, 470] width 342 height 23
click at [562, 466] on input "Overwrite any current items that have the same ID." at bounding box center [506, 470] width 111 height 37
checkbox input "false"
click at [1009, 525] on button "Upload" at bounding box center [977, 523] width 80 height 36
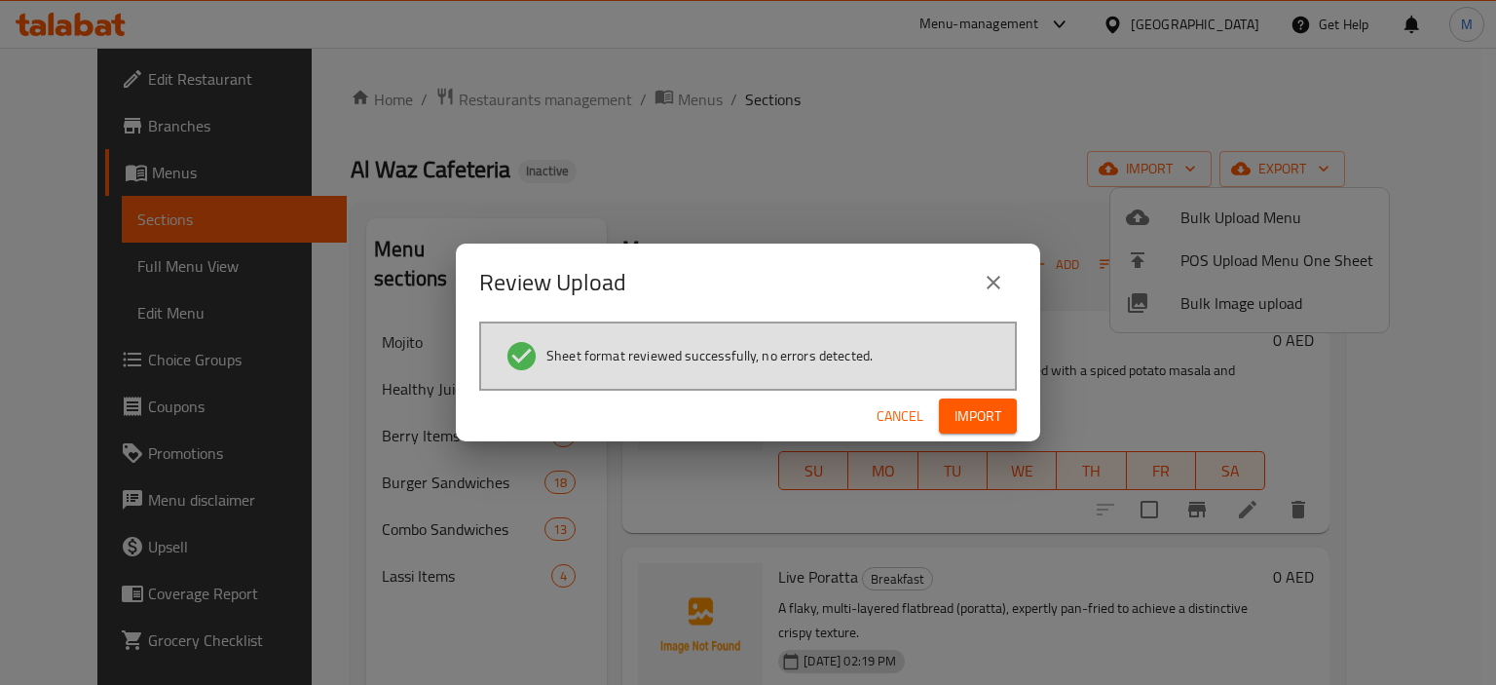
click at [962, 420] on span "Import" at bounding box center [978, 416] width 47 height 24
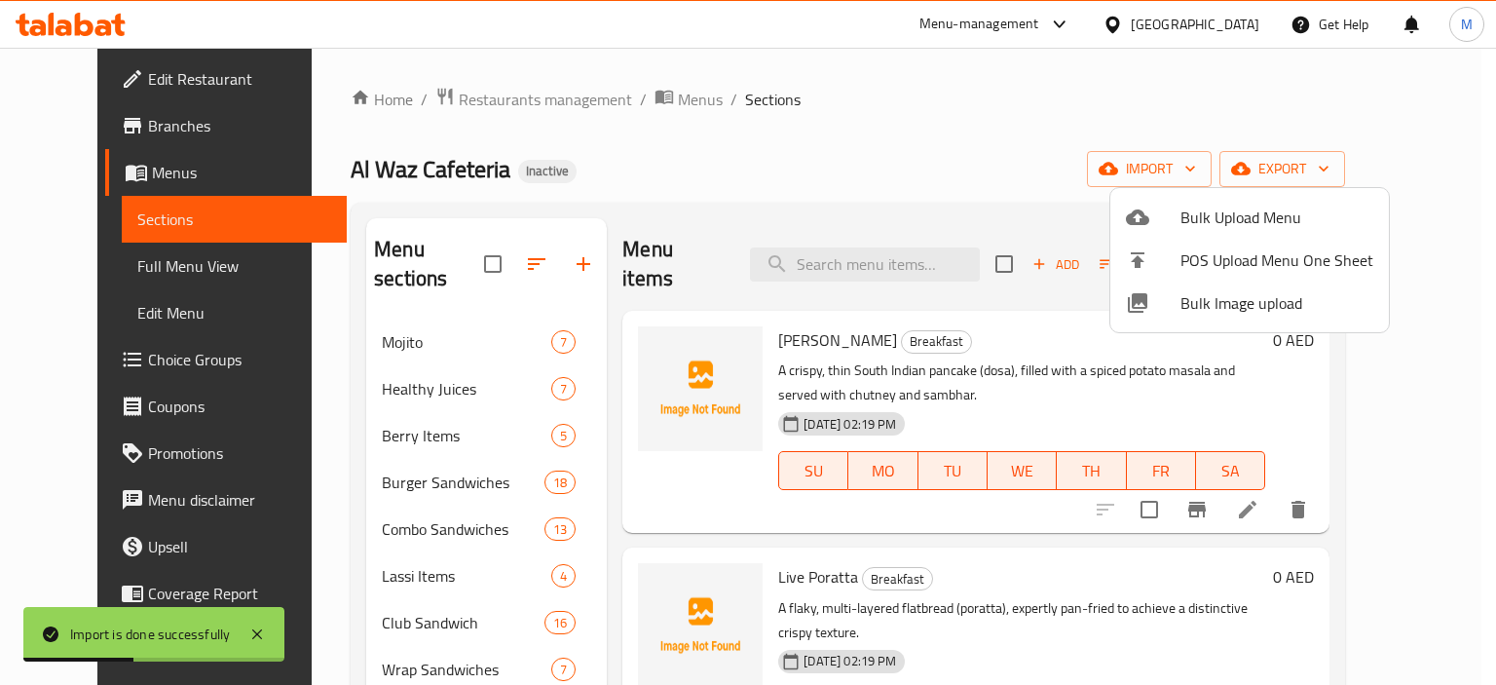
click at [151, 239] on div at bounding box center [748, 342] width 1496 height 685
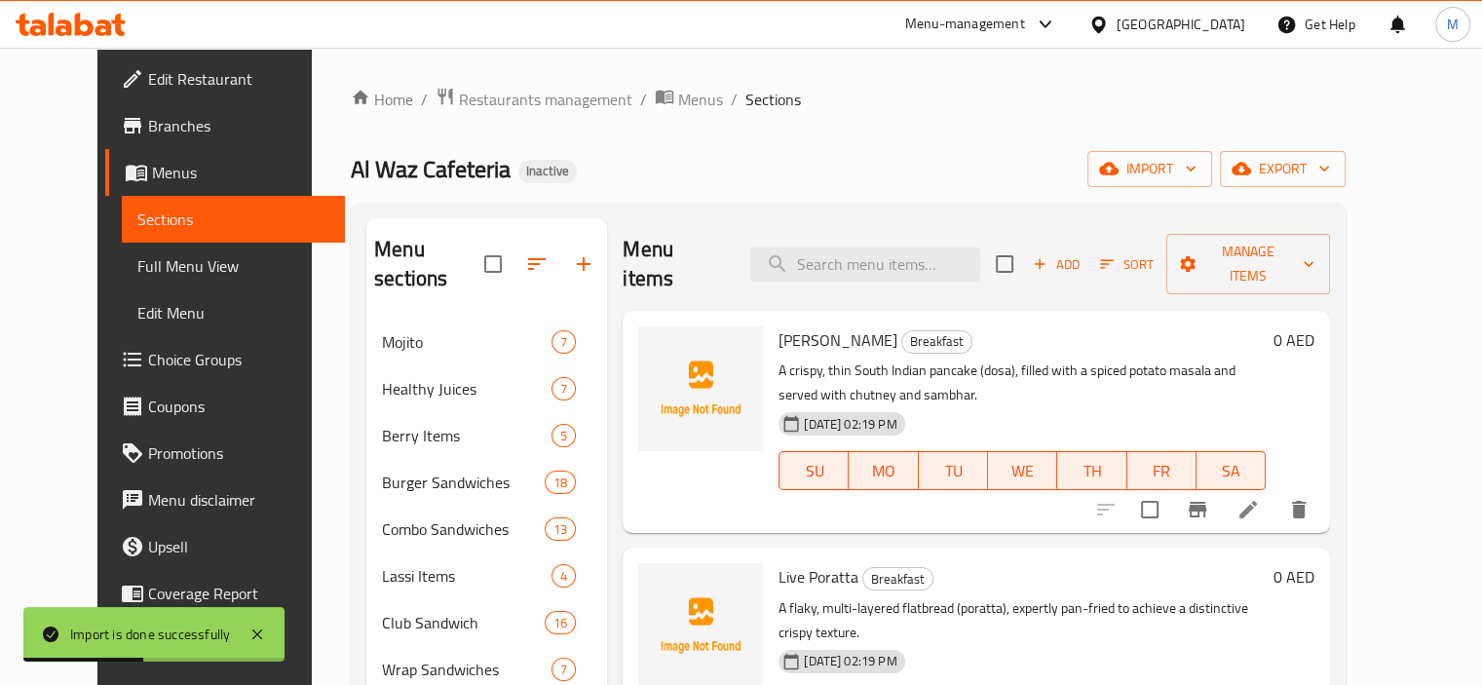
click at [140, 256] on span "Full Menu View" at bounding box center [233, 265] width 192 height 23
click at [137, 261] on span "Full Menu View" at bounding box center [233, 265] width 192 height 23
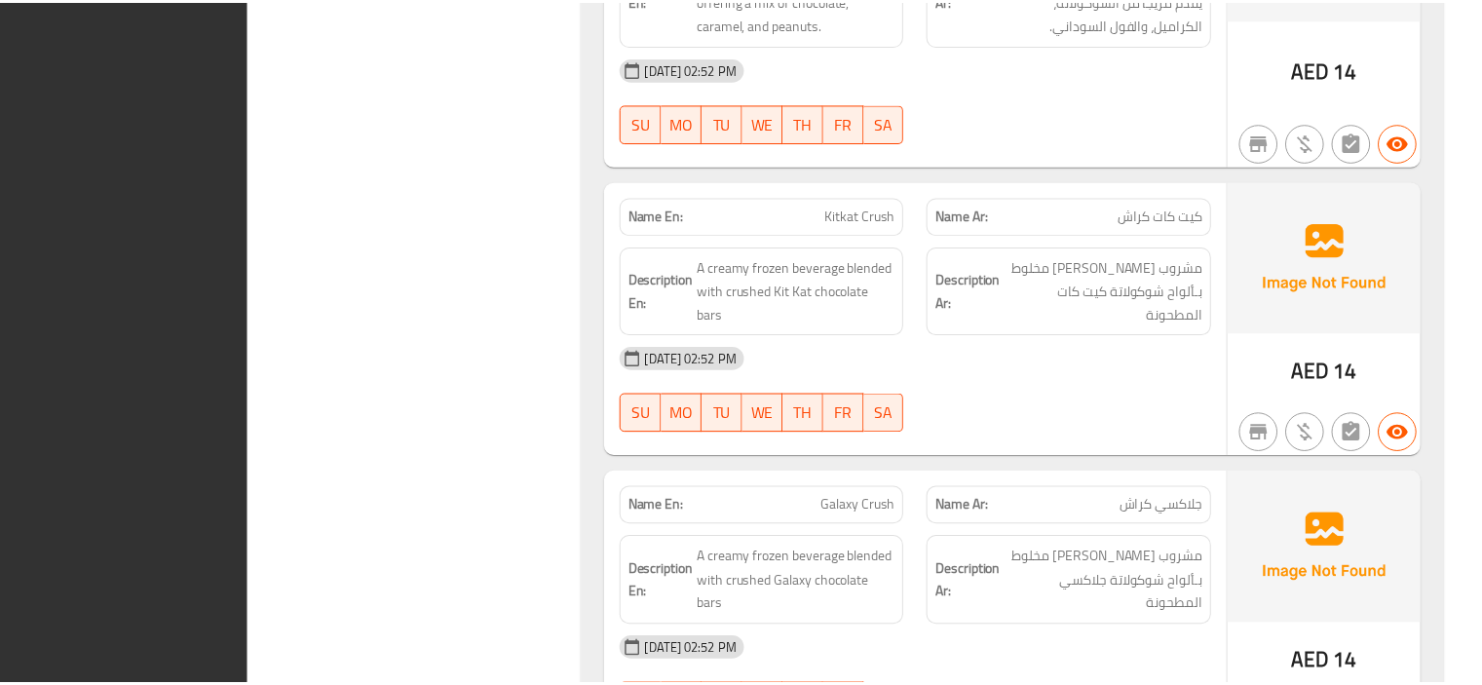
scroll to position [70535, 0]
